Goal: Transaction & Acquisition: Book appointment/travel/reservation

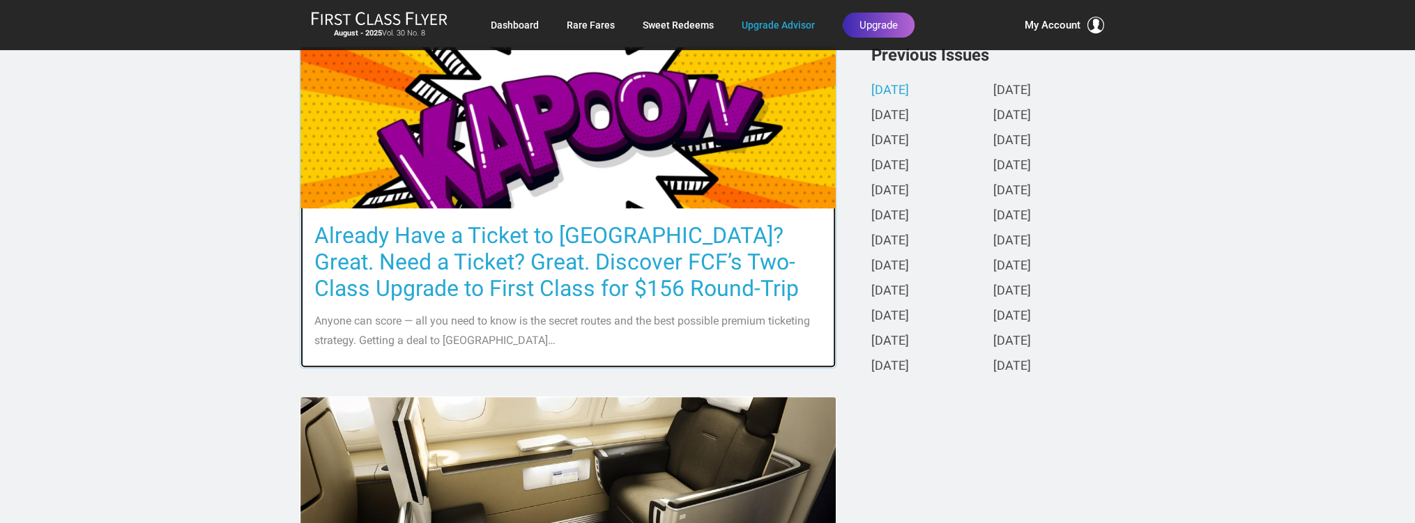
click at [591, 204] on img at bounding box center [567, 128] width 535 height 284
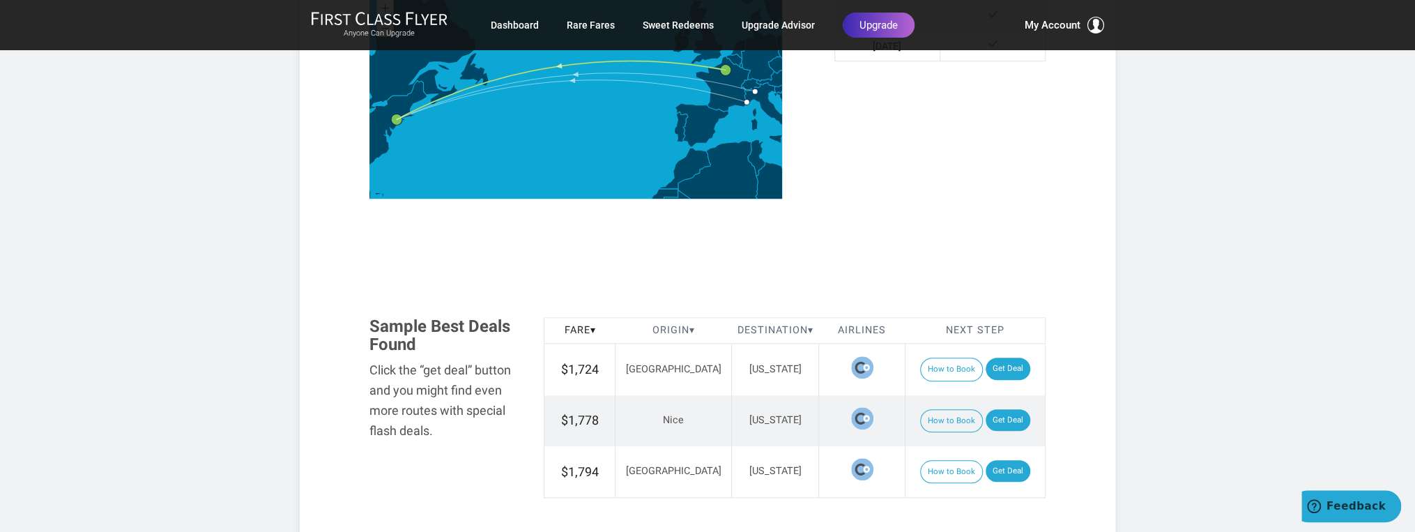
scroll to position [613, 0]
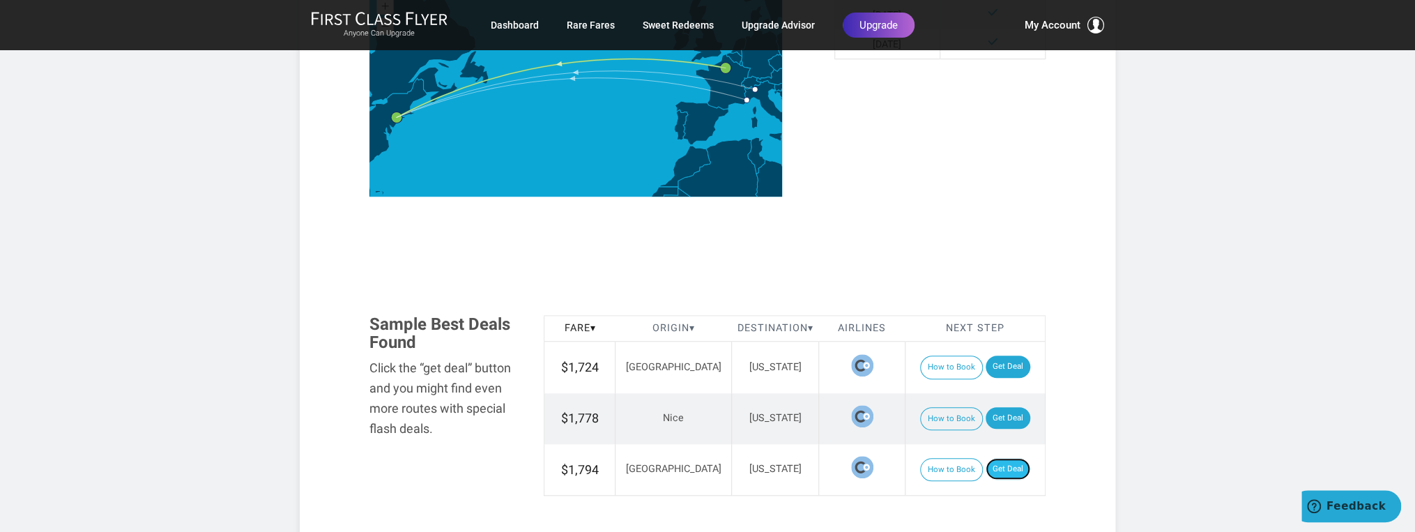
click at [997, 468] on link "Get Deal" at bounding box center [1007, 469] width 45 height 22
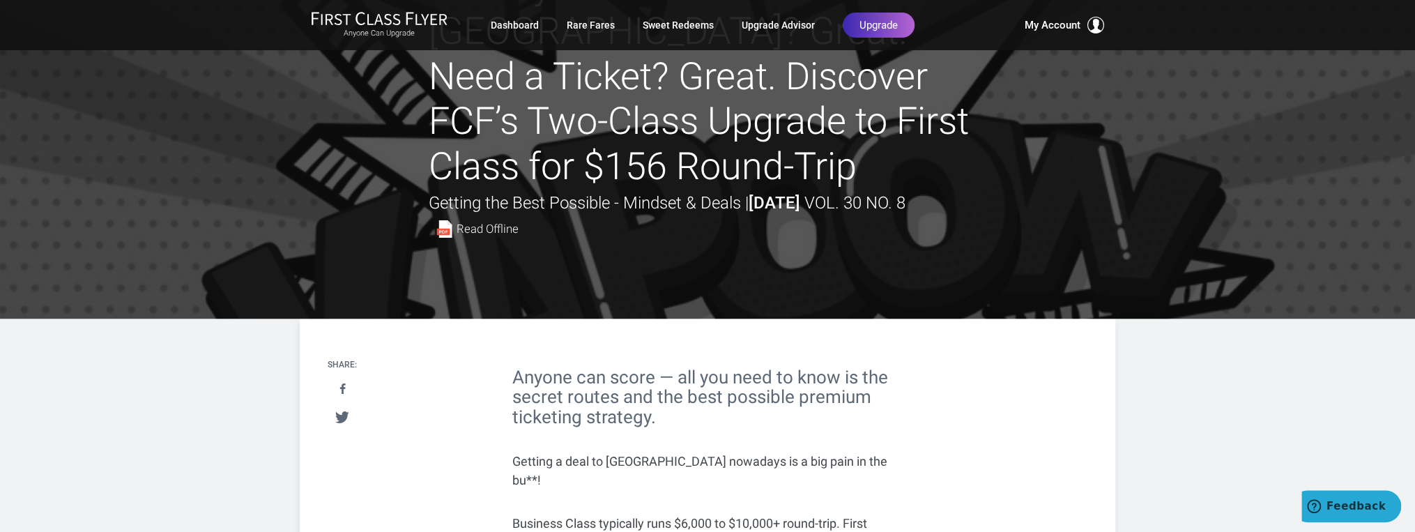
scroll to position [112, 0]
